Goal: Use online tool/utility: Use online tool/utility

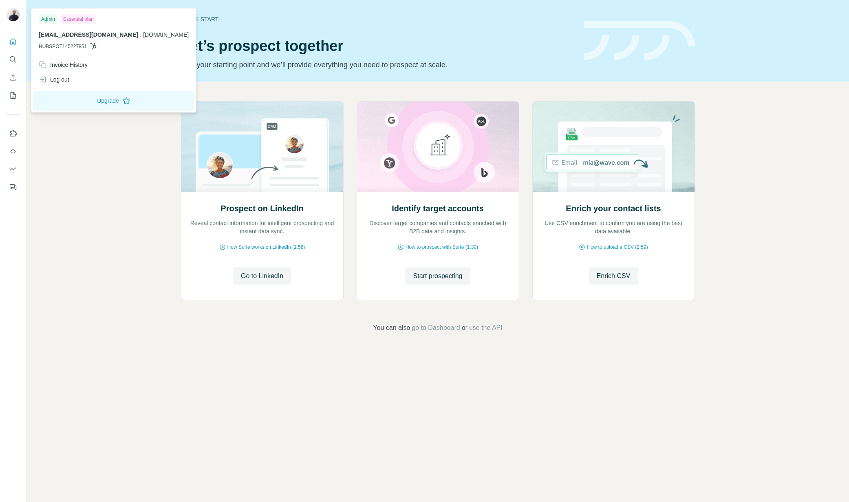
click at [94, 48] on icon at bounding box center [93, 46] width 6 height 7
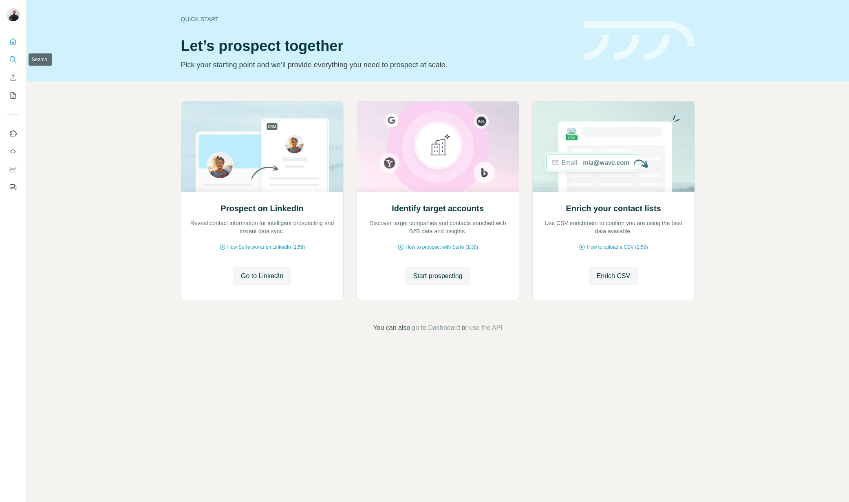
click at [7, 60] on button "Search" at bounding box center [13, 59] width 13 height 15
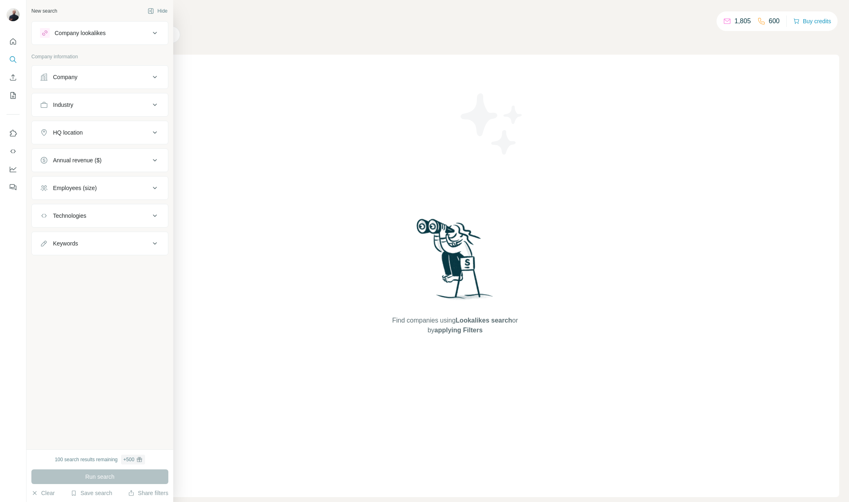
click at [121, 82] on button "Company" at bounding box center [100, 77] width 136 height 20
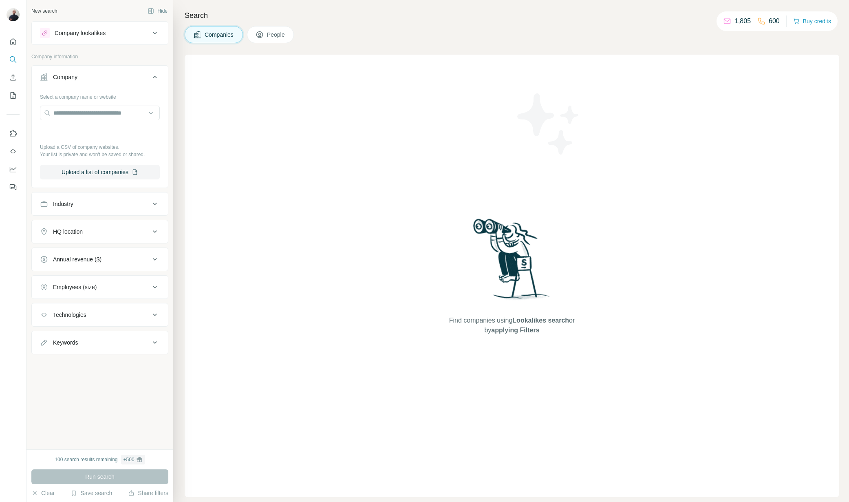
click at [155, 77] on icon at bounding box center [155, 77] width 4 height 2
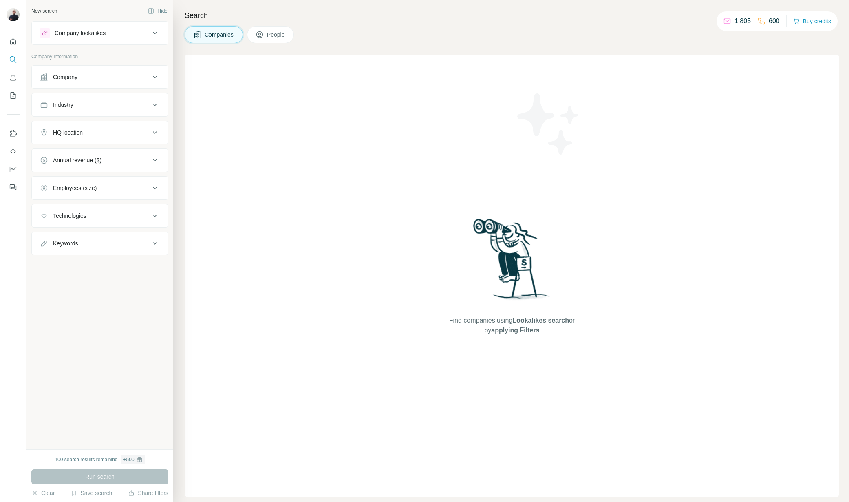
click at [108, 244] on div "Keywords" at bounding box center [95, 243] width 110 height 8
click at [98, 267] on input "text" at bounding box center [91, 263] width 103 height 15
type input "****"
click at [151, 263] on icon "button" at bounding box center [153, 264] width 8 height 8
